Goal: Information Seeking & Learning: Find specific fact

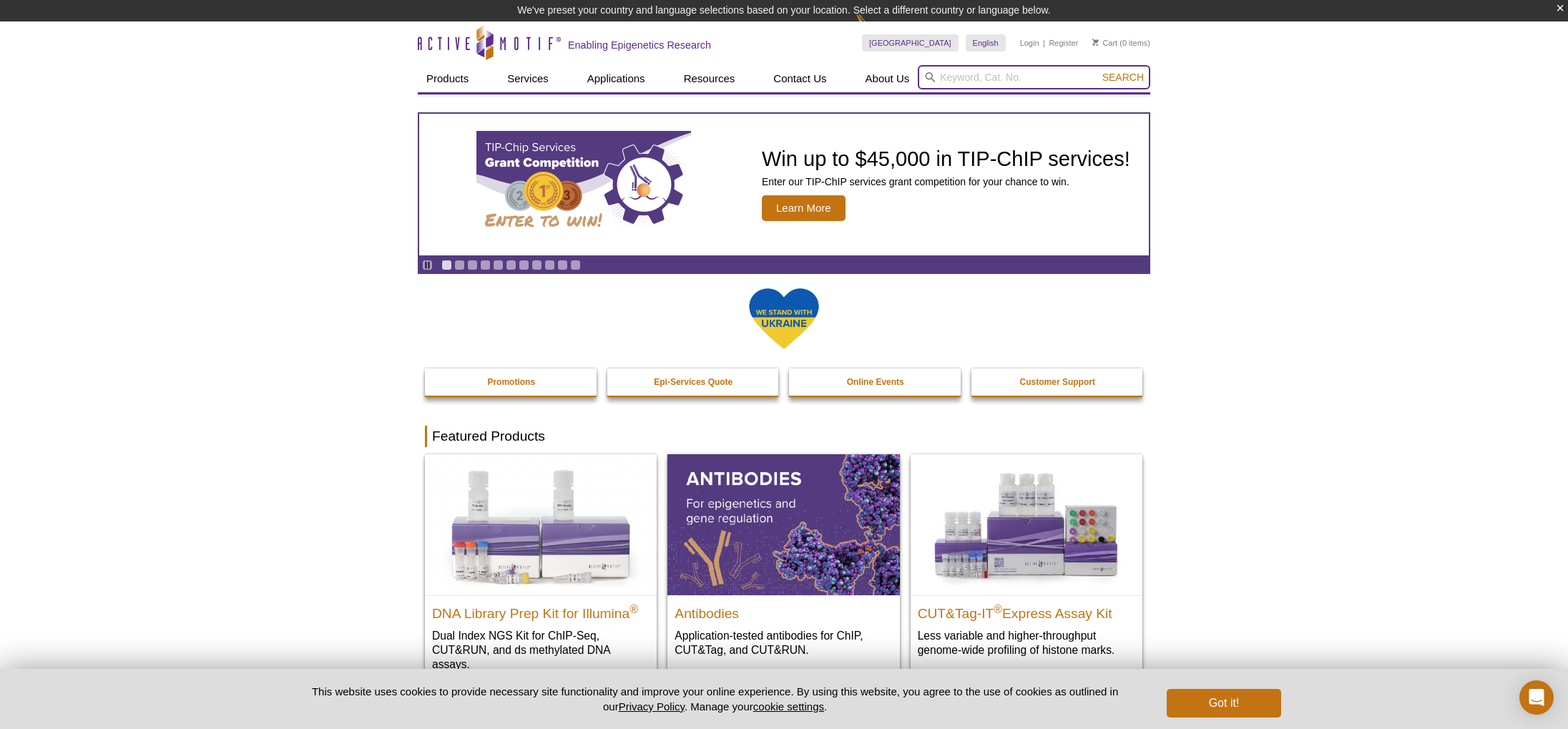
click at [962, 84] on input "search" at bounding box center [1034, 77] width 232 height 25
type input "H"
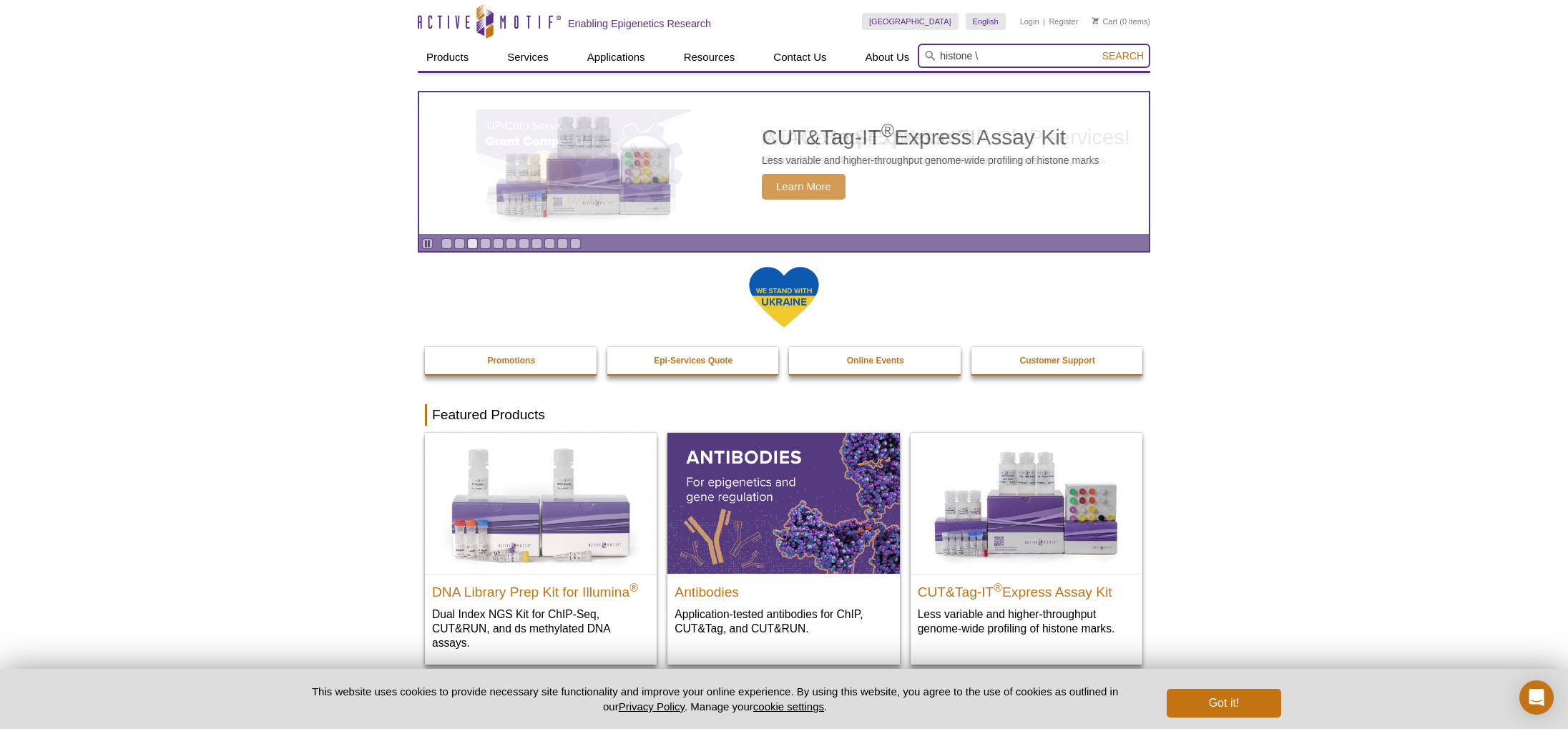
type input "histone \"
click at [1098, 49] on button "Search" at bounding box center [1123, 55] width 50 height 13
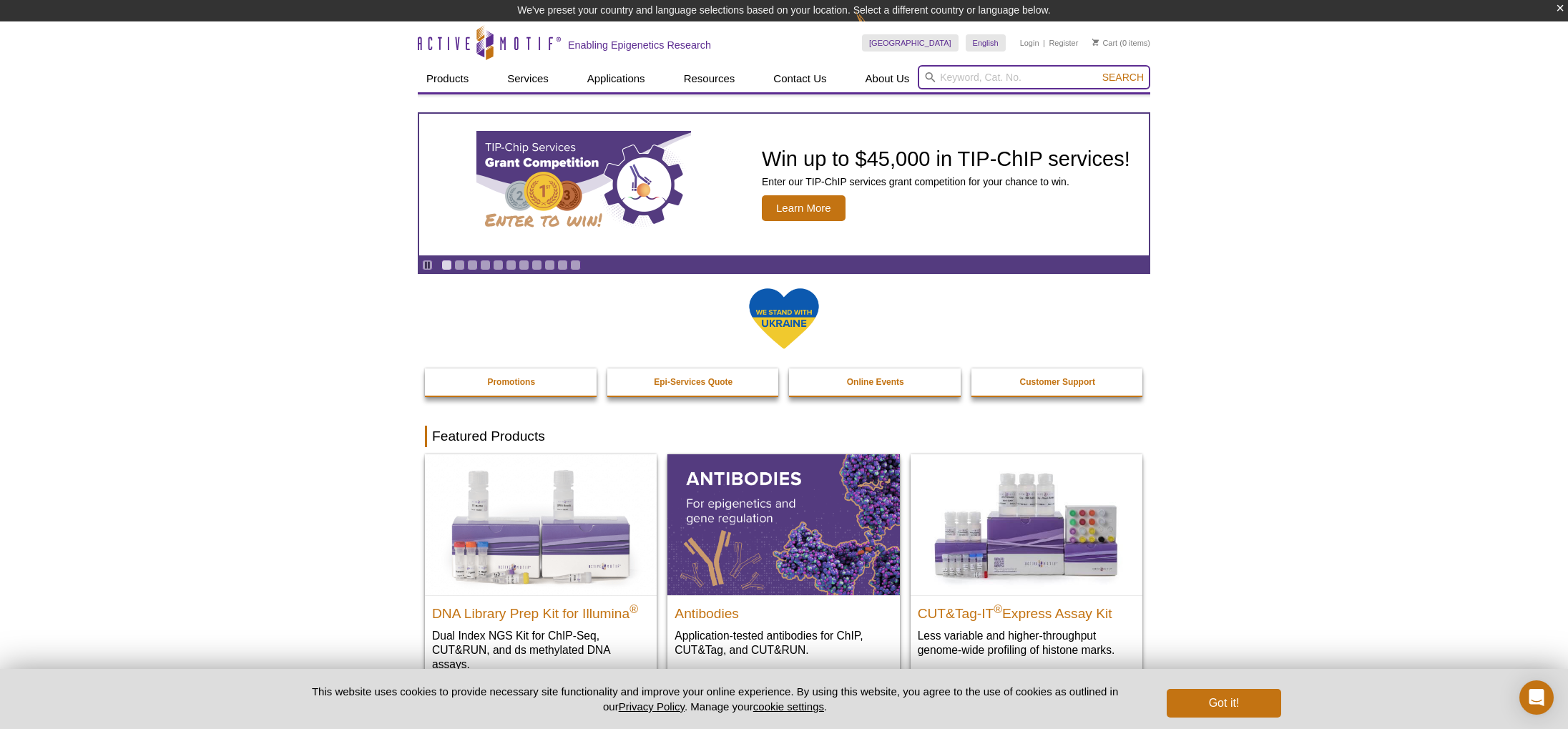
click at [993, 83] on input "search" at bounding box center [1034, 77] width 232 height 25
click at [1098, 71] on button "Search" at bounding box center [1123, 77] width 50 height 13
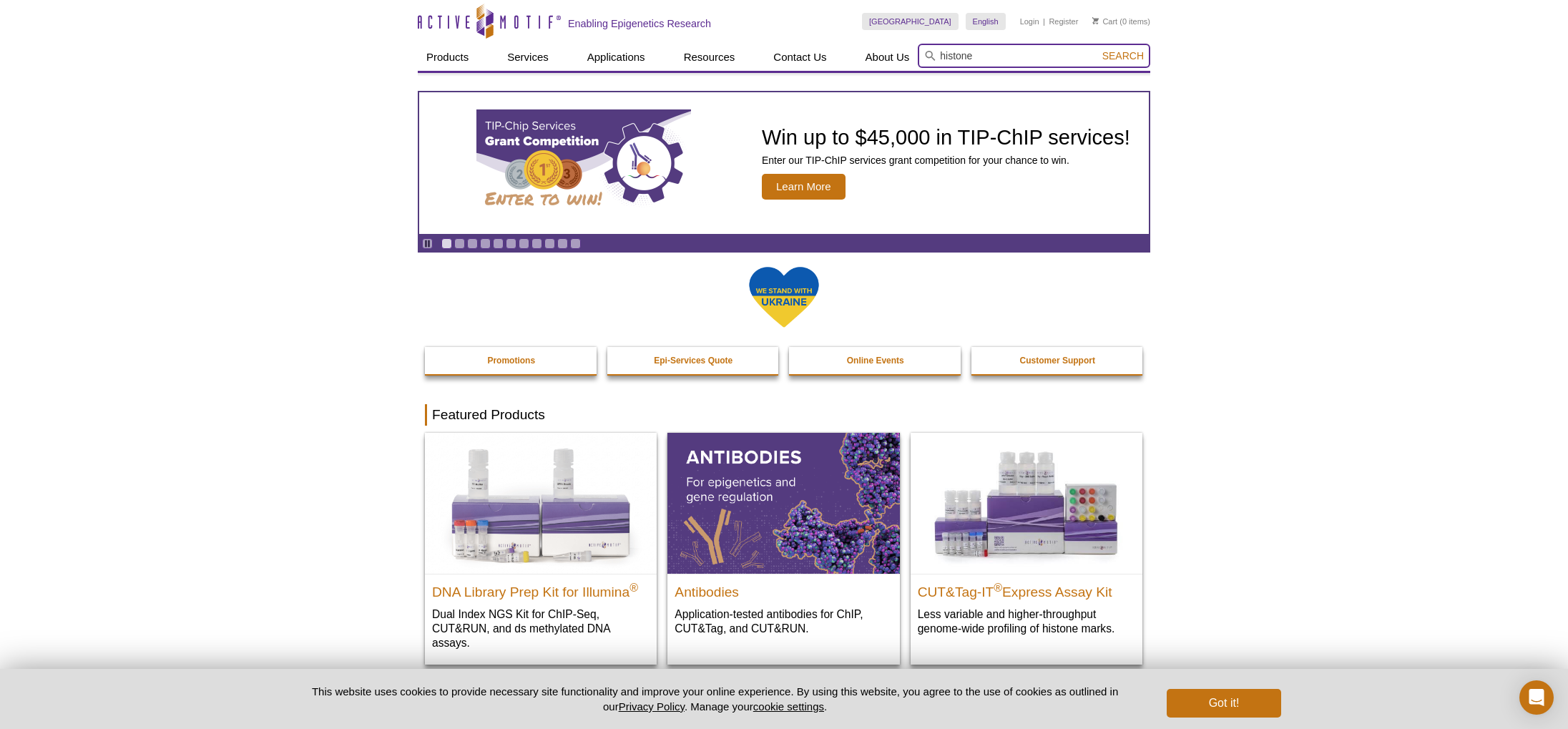
drag, startPoint x: 943, startPoint y: 57, endPoint x: 949, endPoint y: 63, distance: 8.5
click at [945, 59] on input "histone" at bounding box center [1034, 55] width 232 height 25
type input "p-histone"
click at [1098, 49] on button "Search" at bounding box center [1123, 55] width 50 height 13
click at [1124, 55] on span "Search" at bounding box center [1123, 56] width 41 height 12
